Goal: Use online tool/utility

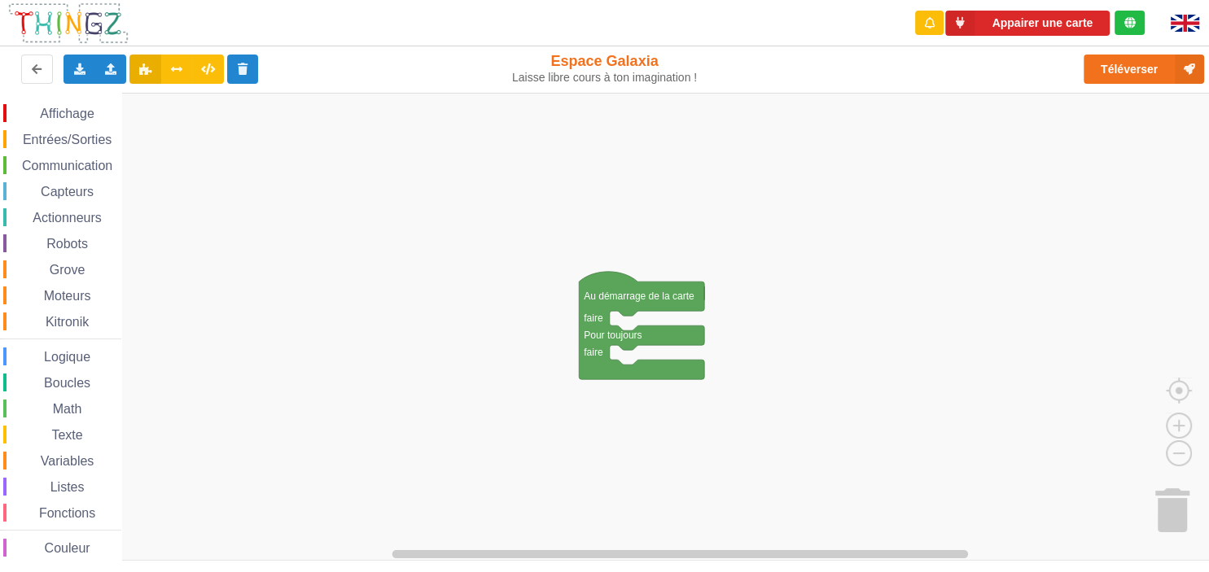
click at [86, 295] on span "Moteurs" at bounding box center [68, 296] width 52 height 14
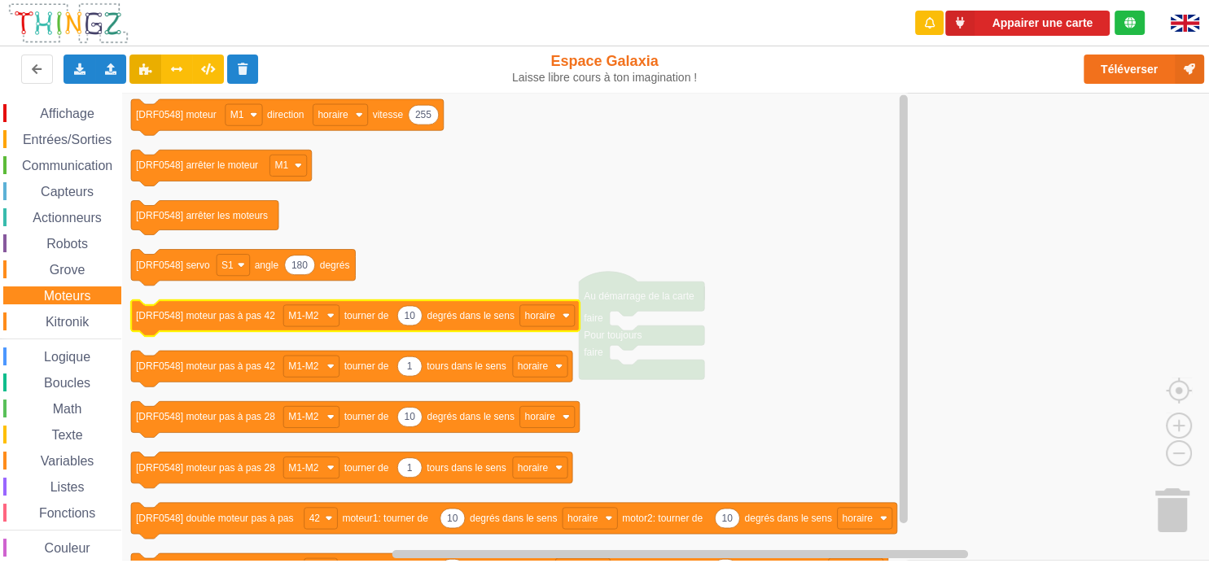
click at [205, 328] on icon "Espace de travail de Blocky" at bounding box center [355, 318] width 449 height 36
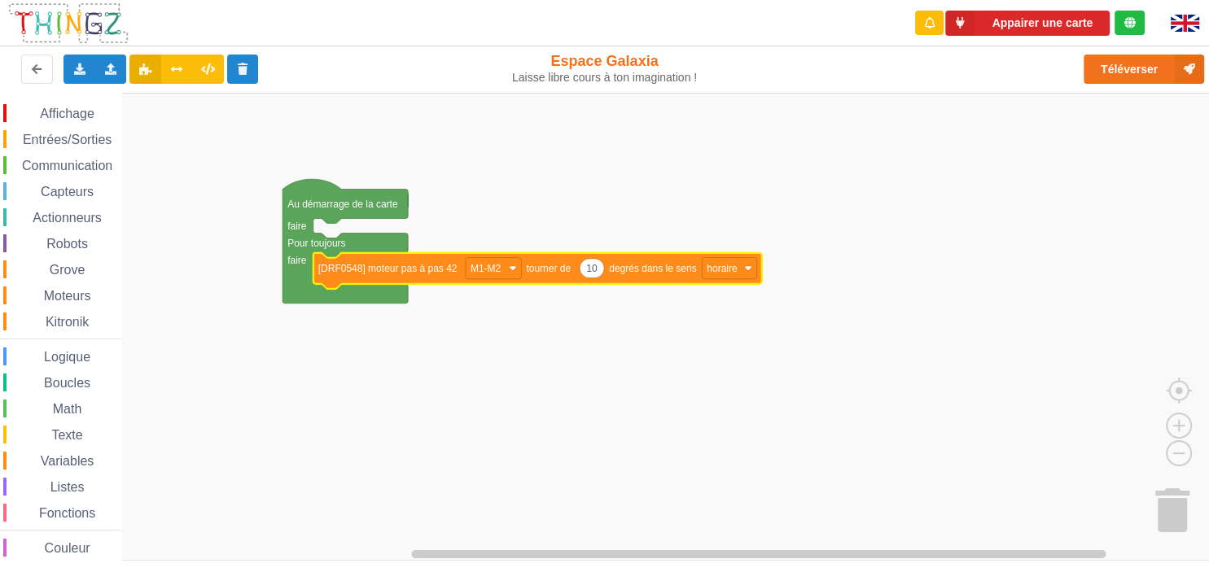
click at [335, 178] on rect "Espace de travail de Blocky" at bounding box center [610, 327] width 1220 height 468
click at [177, 73] on icon at bounding box center [177, 69] width 14 height 10
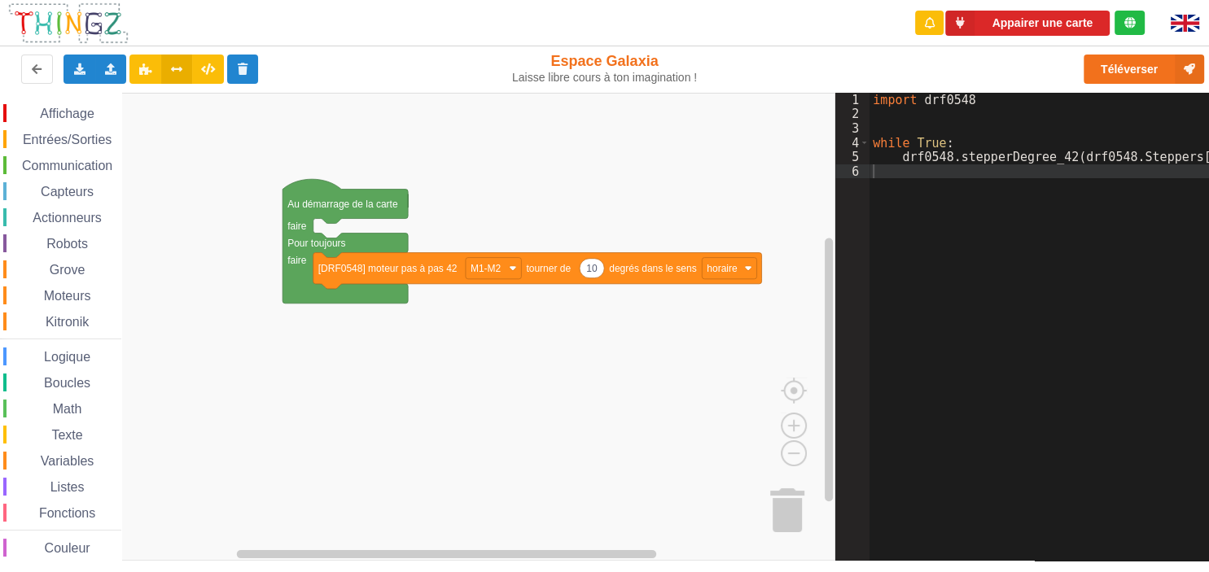
click at [83, 296] on span "Moteurs" at bounding box center [68, 296] width 52 height 14
